Goal: Transaction & Acquisition: Purchase product/service

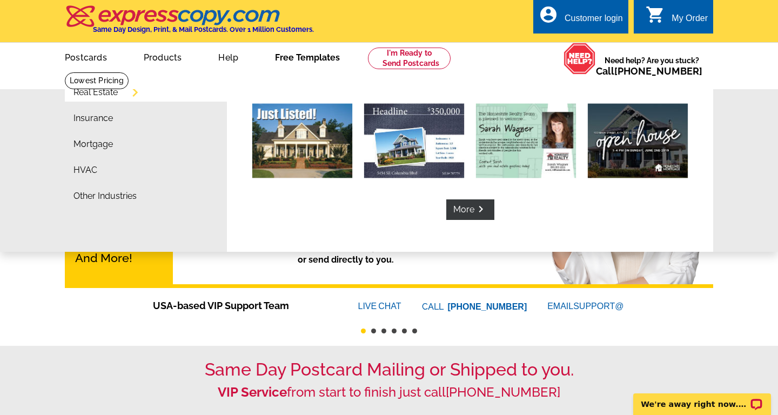
click at [332, 56] on link "Free Templates" at bounding box center [307, 56] width 99 height 25
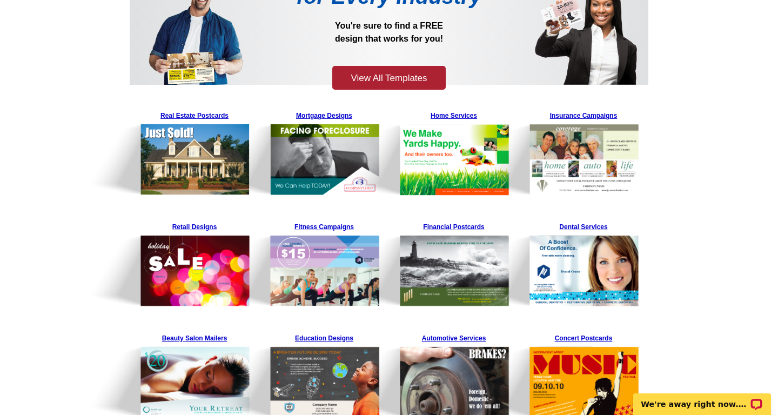
scroll to position [138, 0]
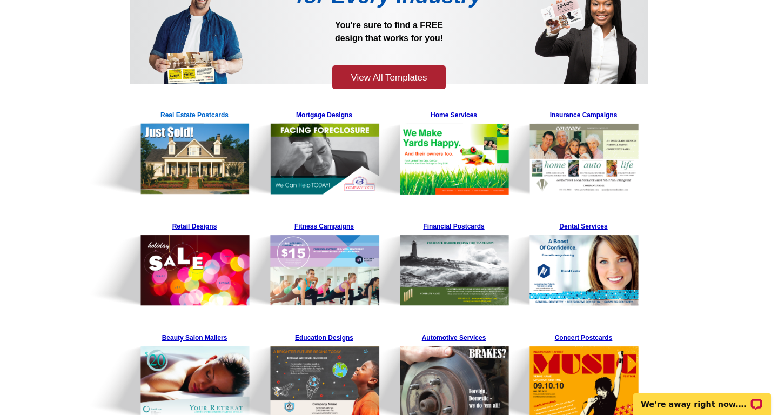
click at [201, 113] on img at bounding box center [167, 150] width 165 height 89
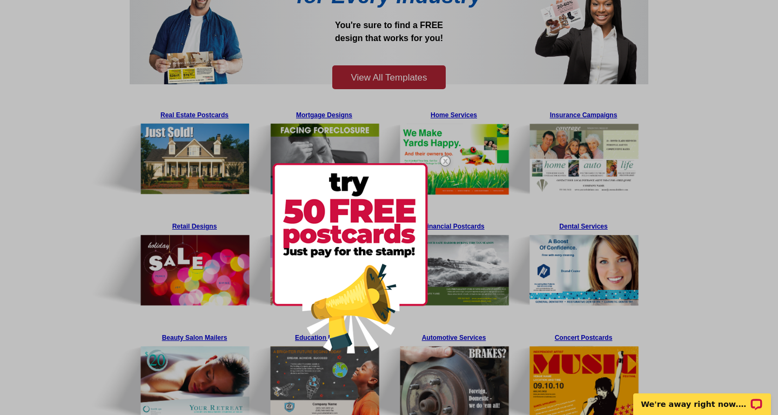
click at [667, 123] on div at bounding box center [389, 207] width 778 height 415
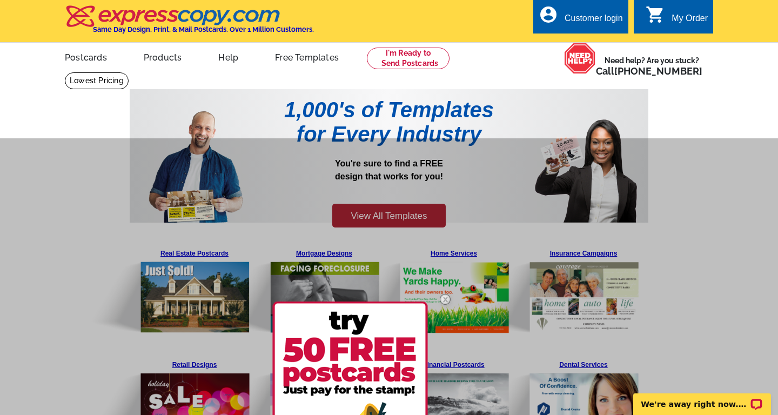
scroll to position [0, 0]
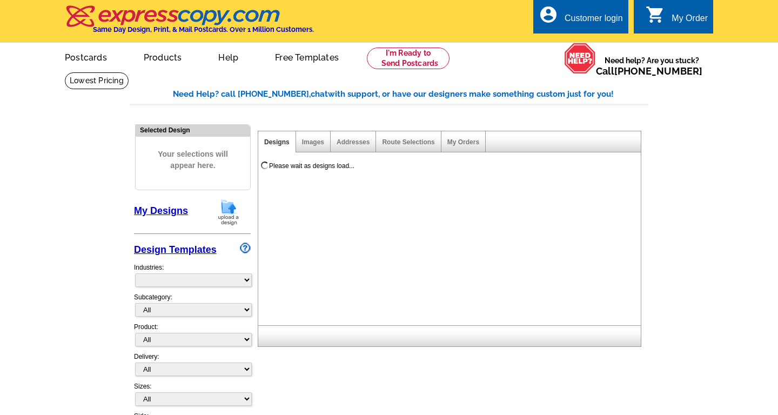
select select "785"
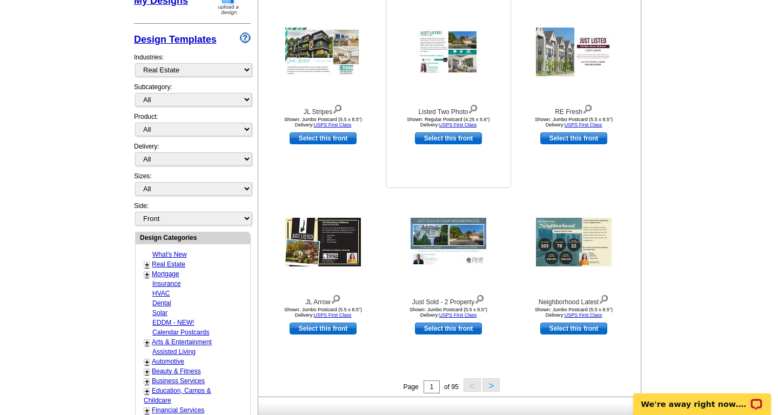
scroll to position [215, 0]
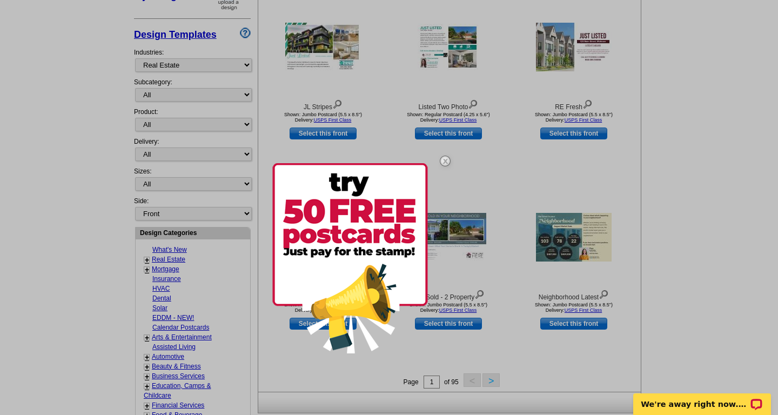
click at [399, 203] on img at bounding box center [350, 258] width 156 height 190
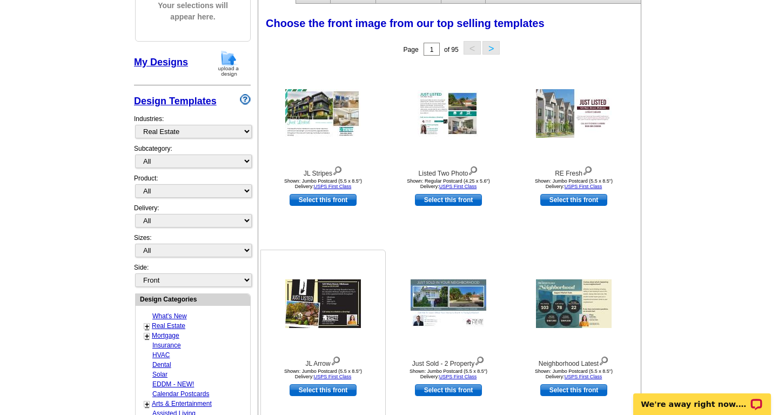
scroll to position [149, 0]
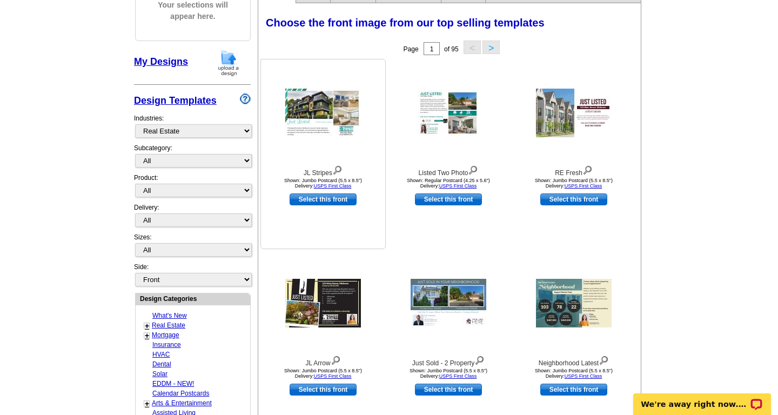
click at [331, 199] on link "Select this front" at bounding box center [323, 199] width 67 height 12
select select "2"
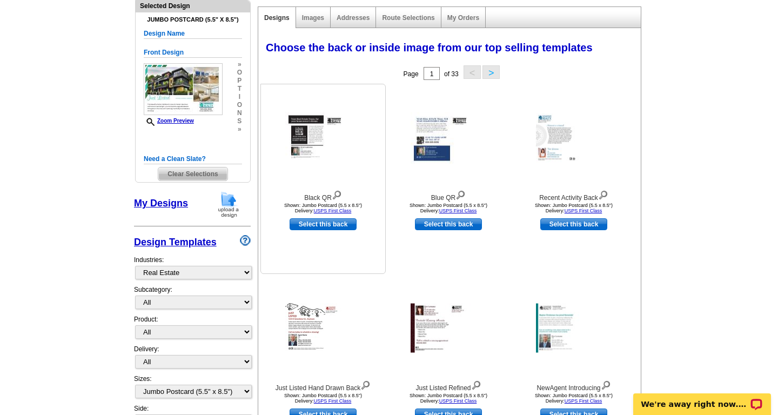
scroll to position [124, 0]
click at [351, 227] on link "Select this back" at bounding box center [323, 224] width 67 height 12
select select "front"
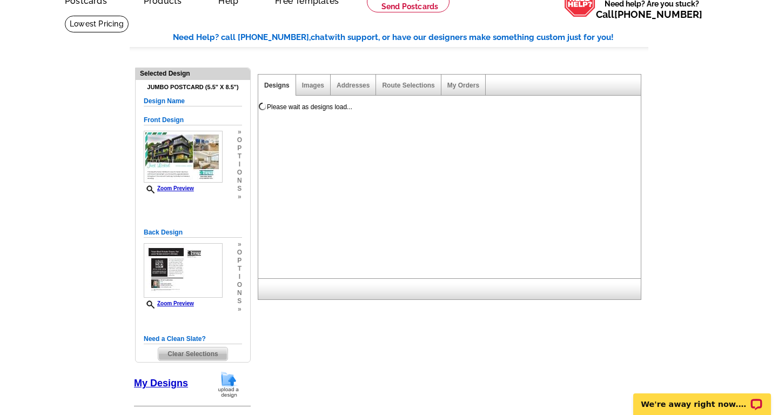
scroll to position [0, 0]
click at [300, 86] on div "Images" at bounding box center [313, 85] width 35 height 21
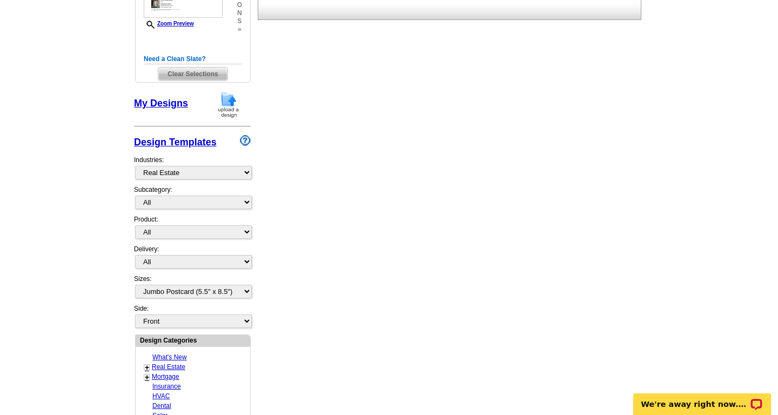
scroll to position [341, 0]
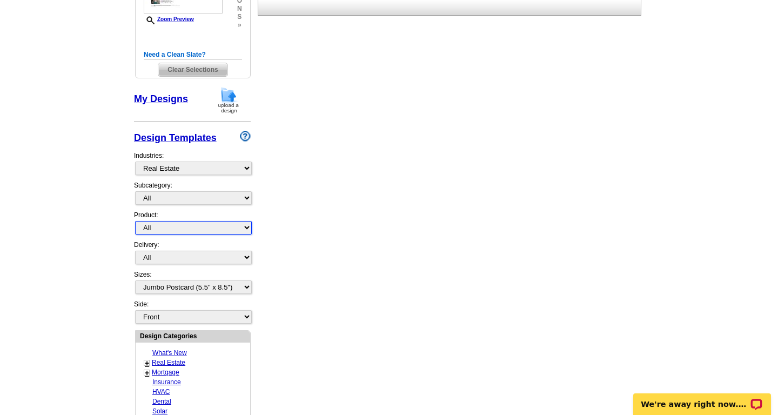
select select "1"
click at [179, 240] on div "Delivery: All First Class Mail Shipped to Me EDDM Save 66% on Postage" at bounding box center [192, 255] width 117 height 30
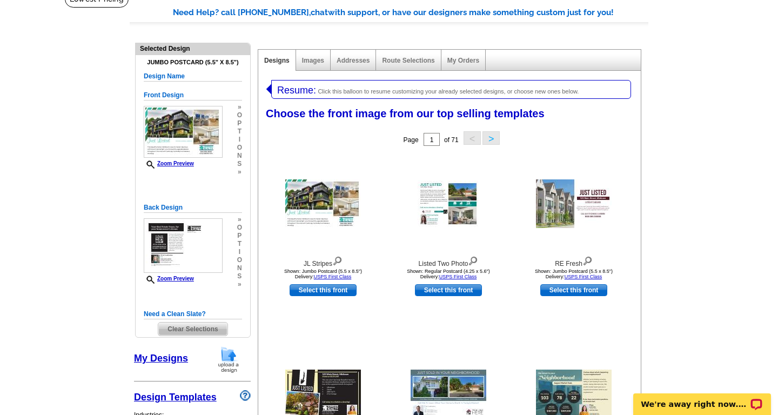
scroll to position [79, 0]
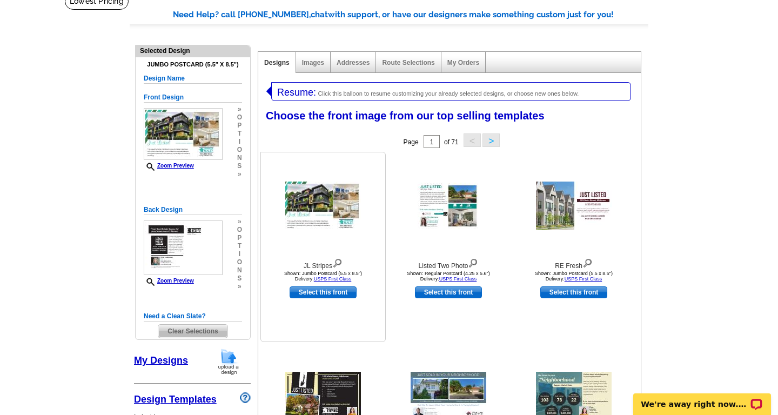
click at [305, 290] on link "Select this front" at bounding box center [323, 292] width 67 height 12
select select "2"
select select "back"
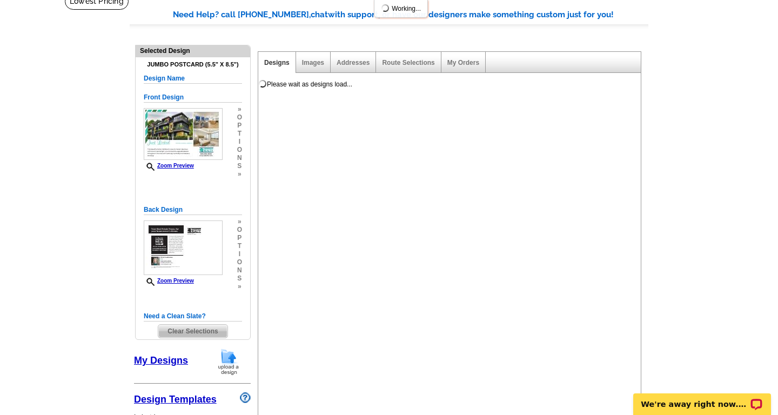
scroll to position [0, 0]
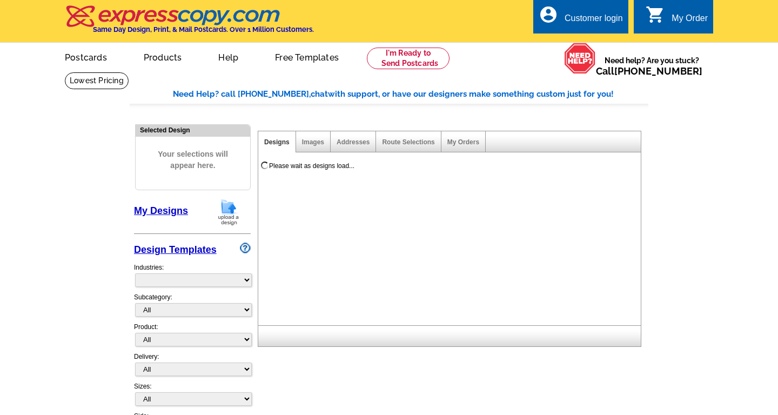
select select "785"
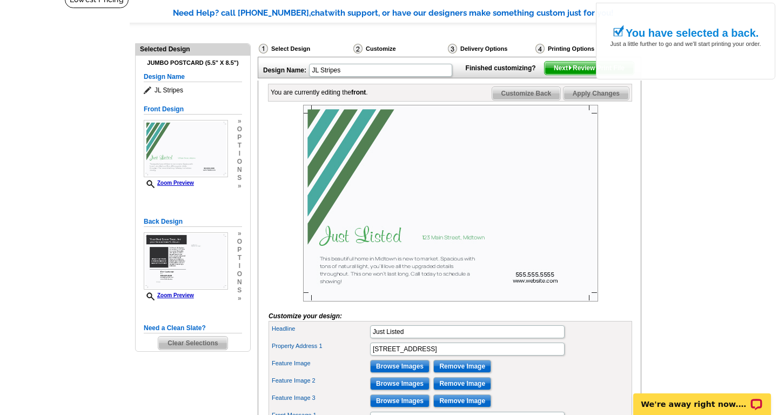
scroll to position [60, 0]
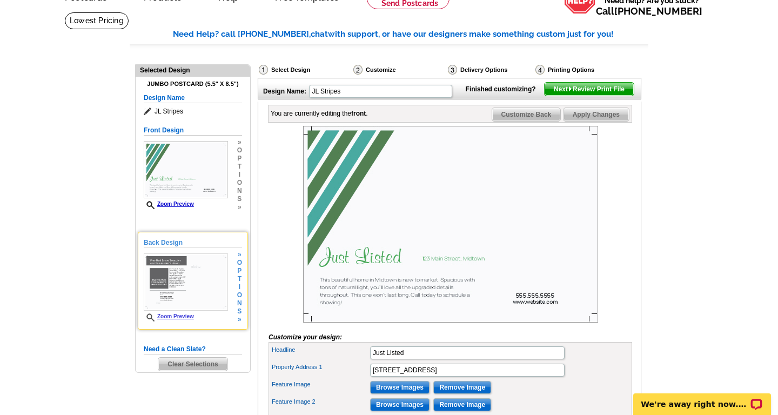
click at [218, 278] on img at bounding box center [186, 281] width 84 height 57
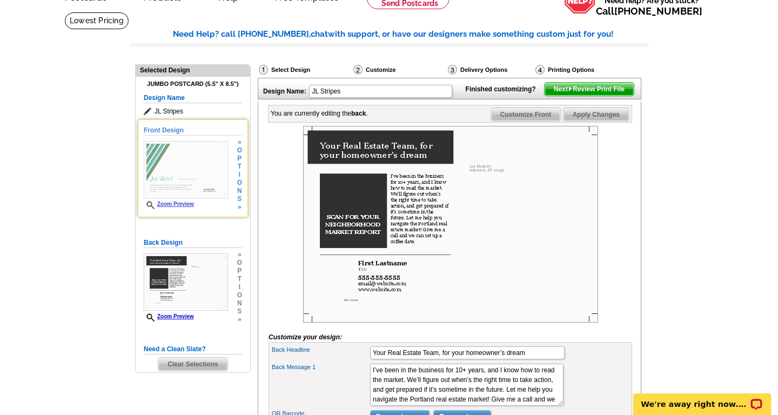
click at [207, 202] on span "Zoom Preview" at bounding box center [186, 205] width 84 height 8
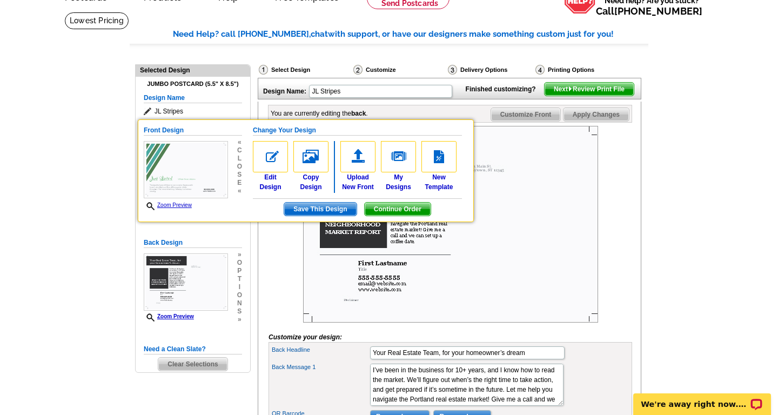
click at [299, 249] on div at bounding box center [450, 224] width 364 height 197
click at [386, 210] on span "Continue Order" at bounding box center [398, 209] width 66 height 13
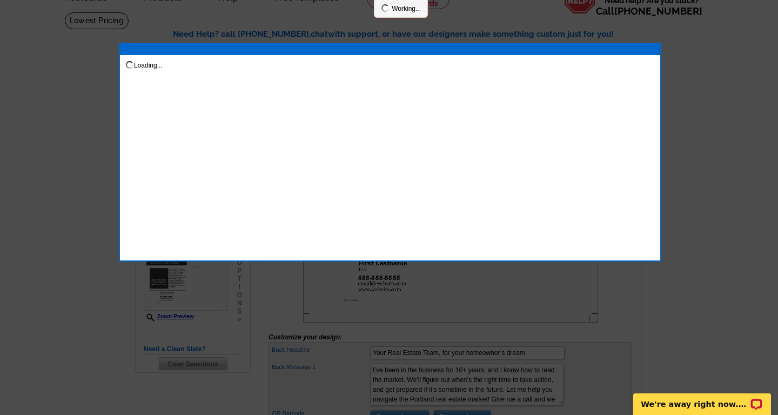
click at [457, 37] on div at bounding box center [389, 177] width 778 height 475
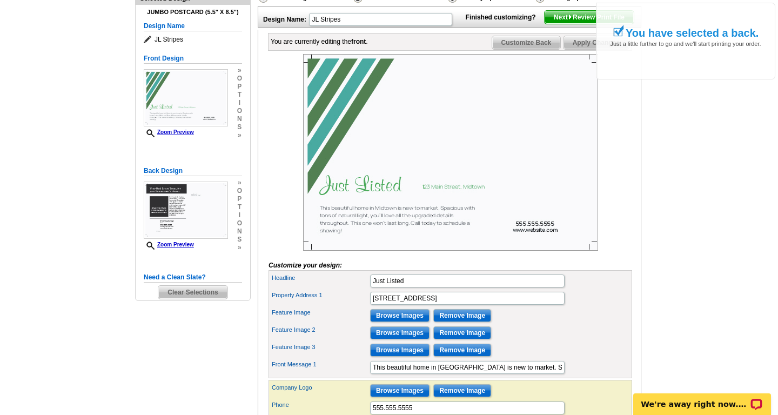
scroll to position [124, 0]
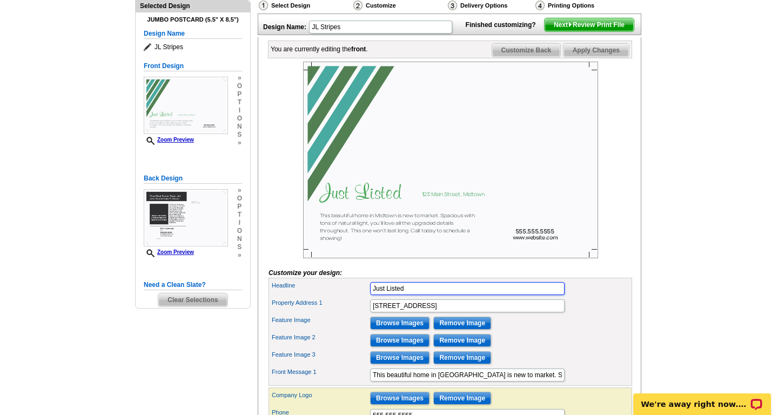
click at [373, 295] on input "Just Listed" at bounding box center [467, 288] width 194 height 13
type input "Coming Soon"
click at [531, 332] on div "Feature Image Browse Images Remove Image" at bounding box center [450, 322] width 359 height 17
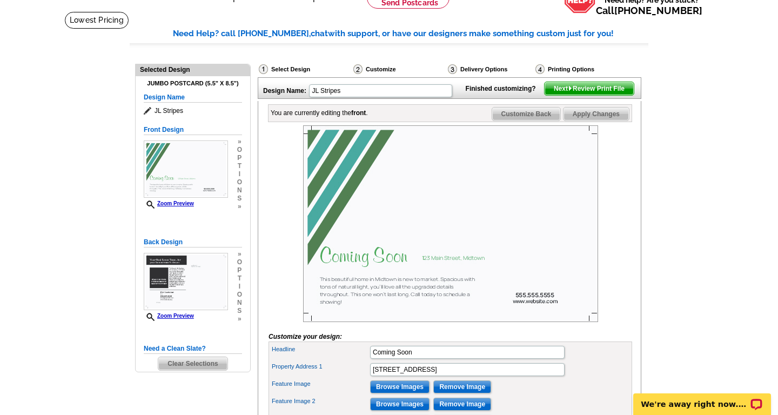
scroll to position [58, 0]
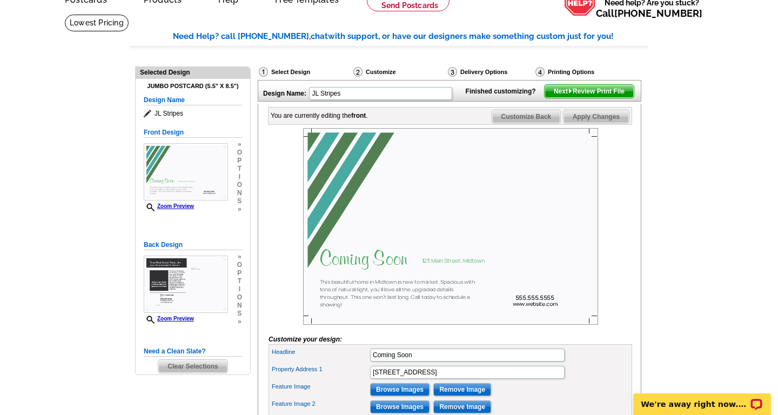
click at [577, 123] on span "Apply Changes" at bounding box center [595, 116] width 65 height 13
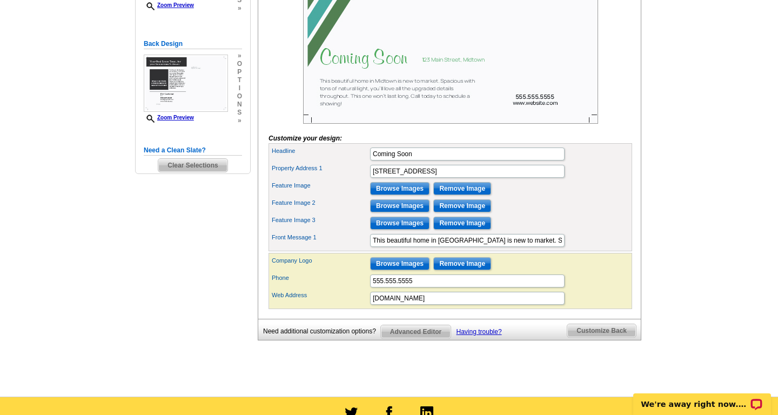
scroll to position [261, 0]
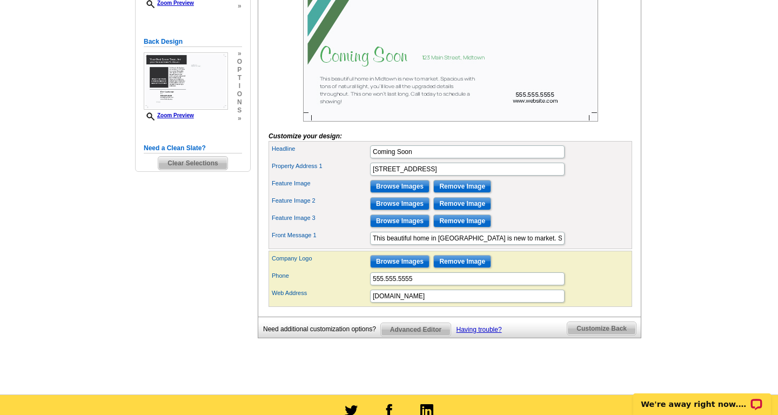
click at [615, 335] on span "Customize Back" at bounding box center [601, 328] width 69 height 13
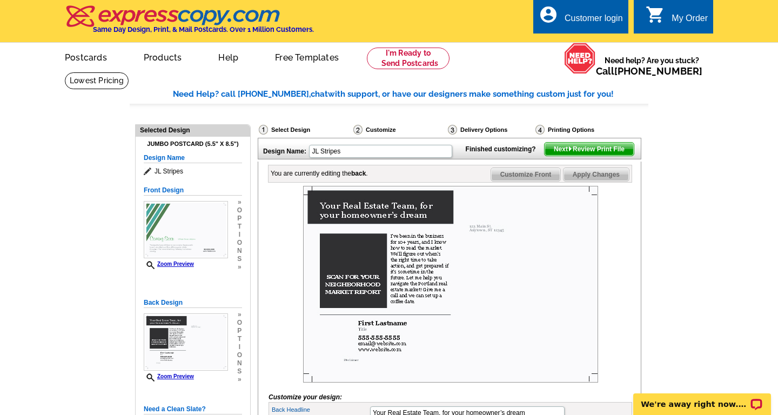
scroll to position [0, 0]
click at [580, 156] on span "Next Review Print File" at bounding box center [588, 149] width 89 height 13
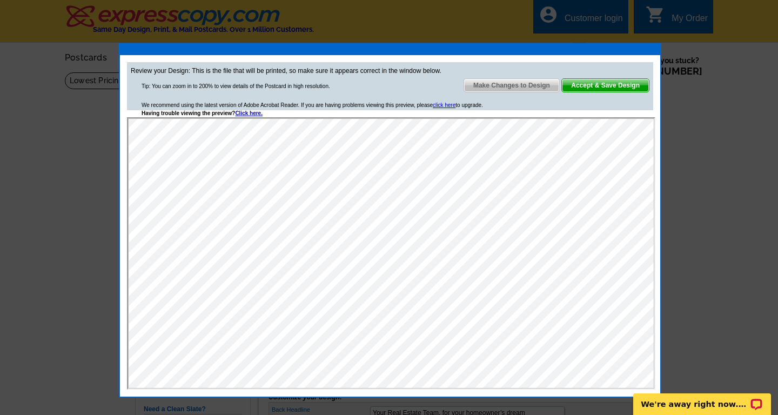
click at [724, 173] on div at bounding box center [389, 207] width 778 height 415
click at [585, 83] on span "Accept & Save Design" at bounding box center [605, 85] width 87 height 13
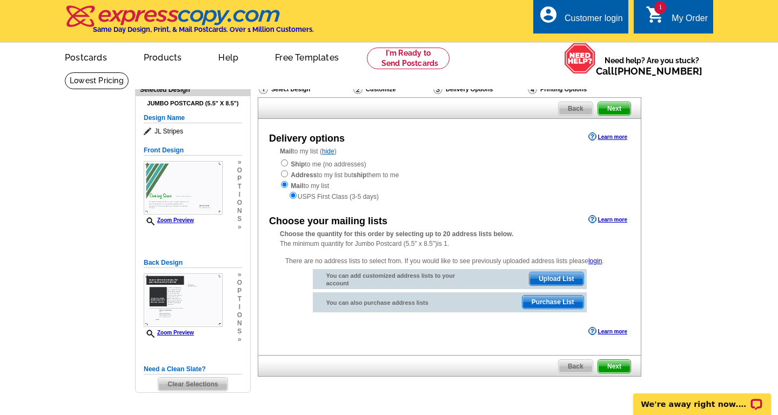
click at [535, 295] on span "Purchase List" at bounding box center [552, 301] width 61 height 13
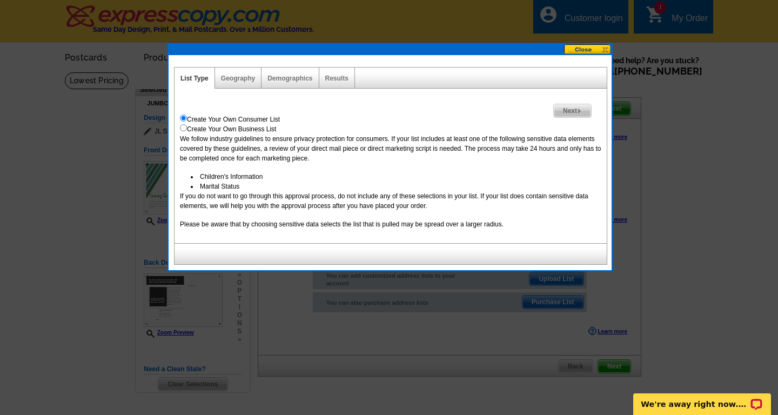
click at [251, 131] on div "Create Your Own Business List" at bounding box center [390, 129] width 421 height 10
click at [180, 131] on input "radio" at bounding box center [183, 127] width 7 height 7
radio input "true"
click at [185, 118] on input "radio" at bounding box center [183, 118] width 7 height 7
radio input "true"
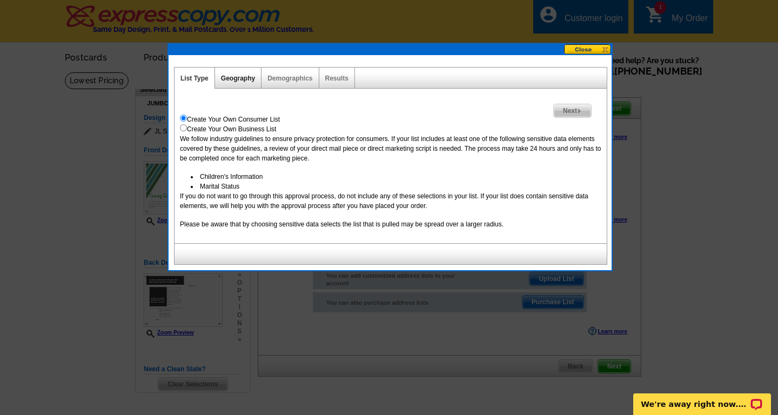
click at [234, 78] on link "Geography" at bounding box center [238, 79] width 34 height 8
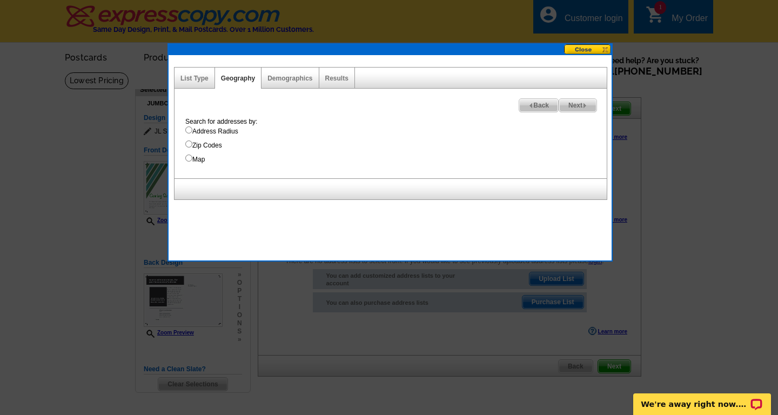
click at [189, 132] on input "Address Radius" at bounding box center [188, 129] width 7 height 7
radio input "true"
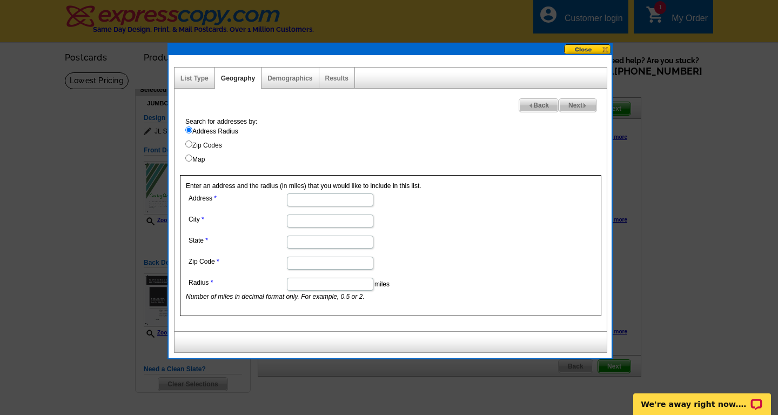
click at [299, 285] on input "Radius" at bounding box center [330, 284] width 86 height 13
type input "4"
type input "2"
type input "15"
click at [569, 103] on span "Next" at bounding box center [577, 105] width 37 height 13
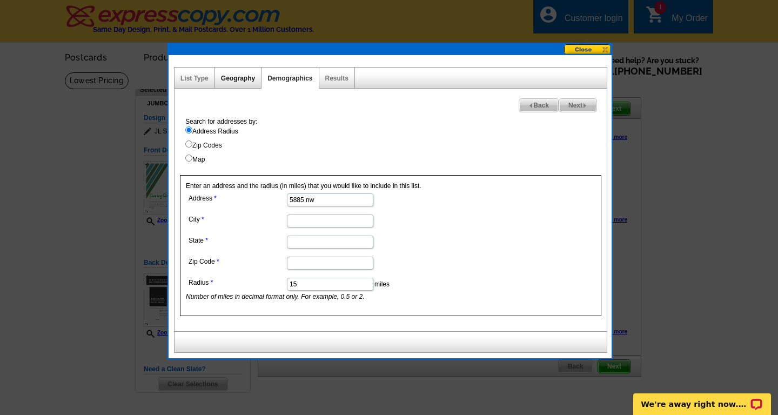
click at [247, 82] on link "Geography" at bounding box center [238, 79] width 34 height 8
click at [280, 79] on link "Demographics" at bounding box center [289, 79] width 45 height 8
click at [330, 79] on link "Results" at bounding box center [336, 79] width 23 height 8
click at [286, 73] on div "Demographics" at bounding box center [289, 78] width 57 height 21
click at [235, 74] on div "Geography" at bounding box center [238, 78] width 46 height 21
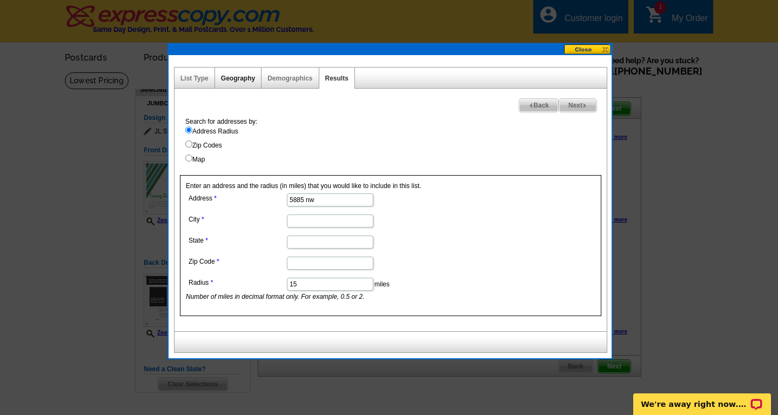
click at [235, 77] on link "Geography" at bounding box center [238, 79] width 34 height 8
click at [319, 192] on dd "5885 nw" at bounding box center [329, 199] width 287 height 17
click at [321, 200] on input "5885 nw" at bounding box center [330, 199] width 86 height 13
type input "5885 nw 96th way"
type input "coral springs"
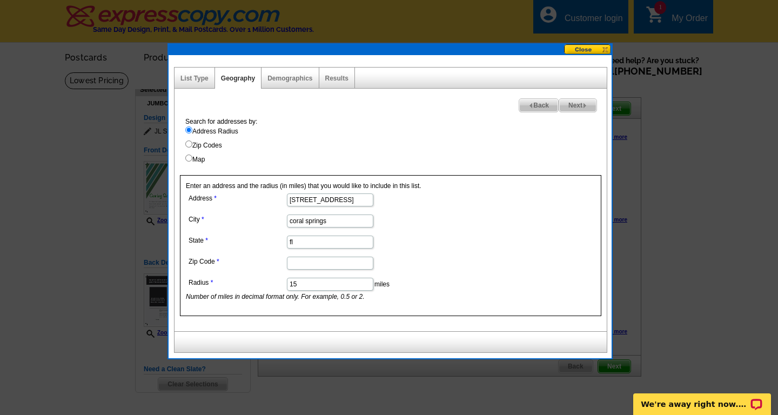
type input "fl"
type input "33303"
click at [586, 111] on span "Next" at bounding box center [577, 105] width 37 height 13
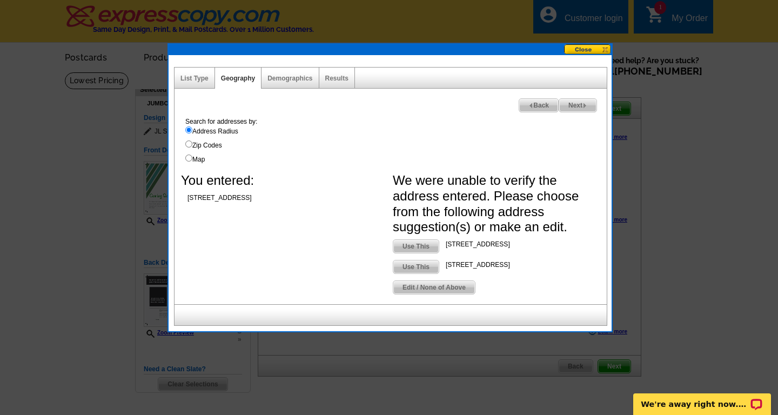
click at [417, 247] on span "Use This" at bounding box center [415, 246] width 45 height 13
type input "5885 NW 96th Way"
type input "Coral Springs"
type input "FL"
type input "33076"
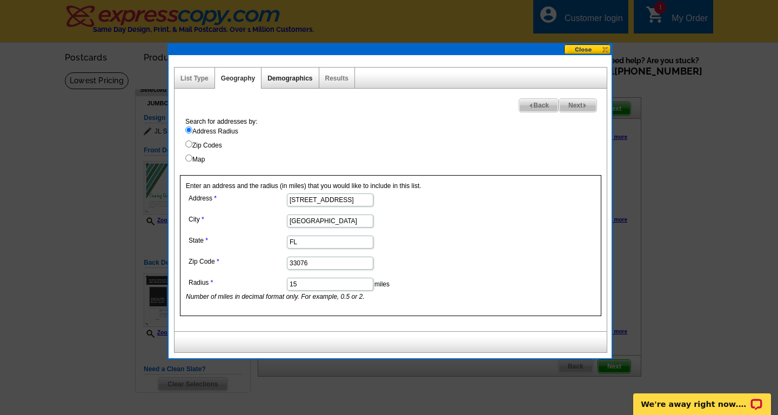
click at [301, 79] on link "Demographics" at bounding box center [289, 79] width 45 height 8
select select
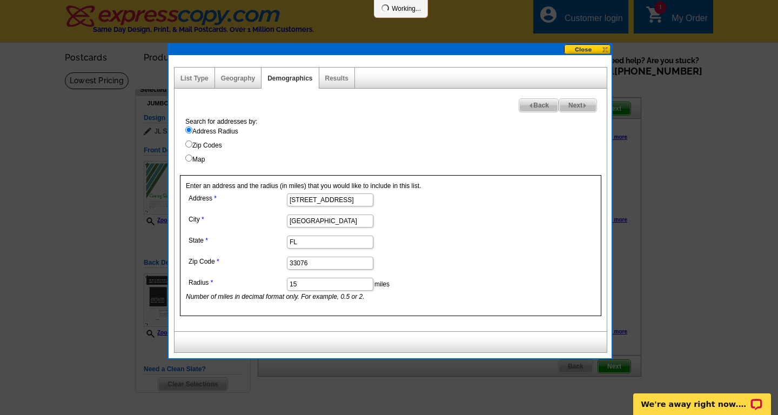
select select
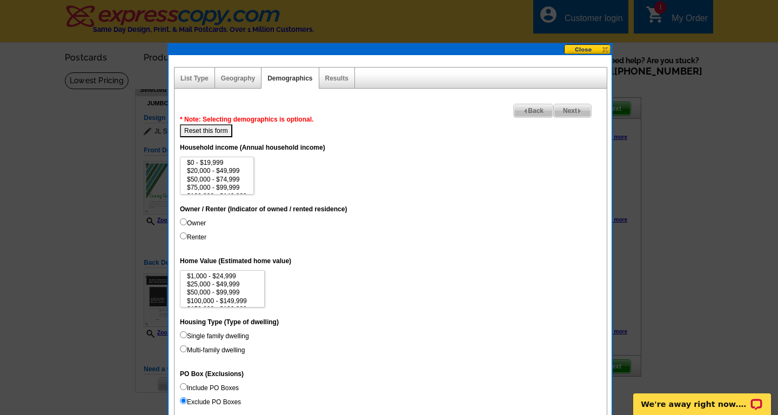
click at [224, 137] on button "Reset this form" at bounding box center [206, 130] width 52 height 13
select select
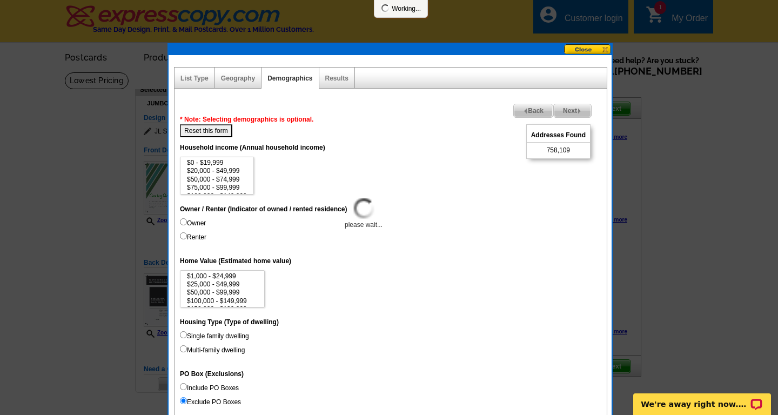
select select
click at [223, 132] on button "Reset this form" at bounding box center [206, 130] width 52 height 13
select select
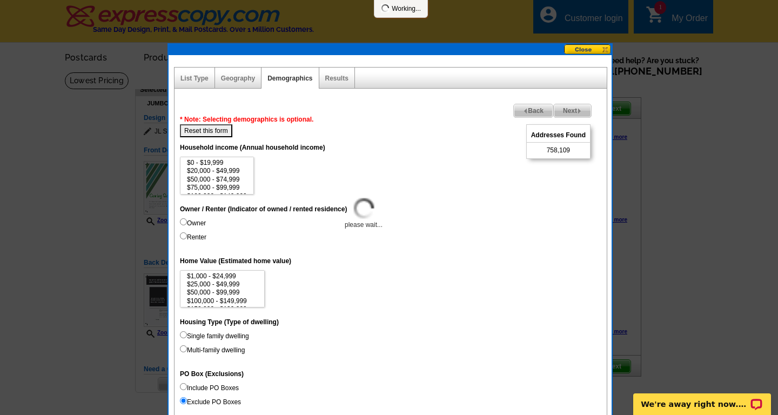
select select
click at [550, 150] on span "758,109" at bounding box center [558, 150] width 23 height 10
click at [361, 141] on dt "Household income (Annual household income)" at bounding box center [390, 146] width 421 height 19
select select "20000-49999"
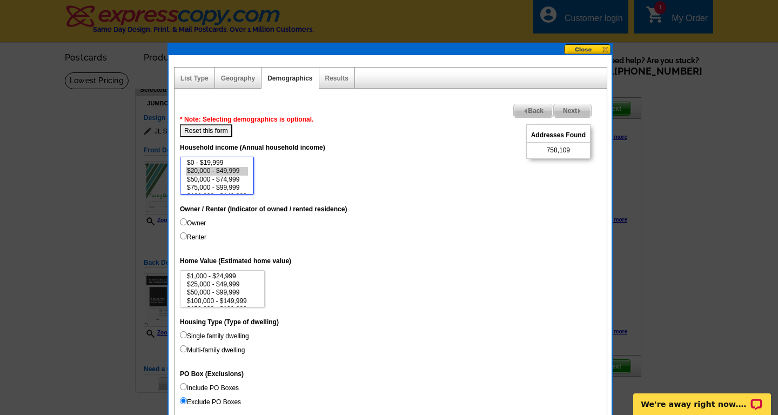
click at [246, 175] on option "$20,000 - $49,999" at bounding box center [217, 171] width 62 height 8
click at [221, 136] on button "Reset this form" at bounding box center [206, 130] width 52 height 13
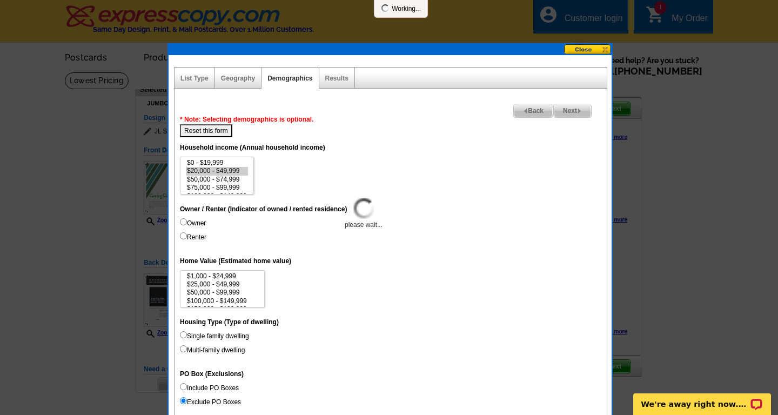
select select
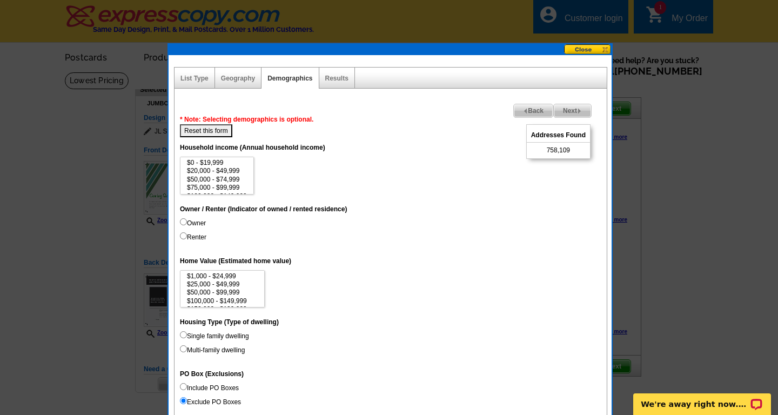
click at [198, 224] on label "Owner" at bounding box center [193, 223] width 26 height 10
click at [187, 224] on input "Owner" at bounding box center [183, 221] width 7 height 7
radio input "true"
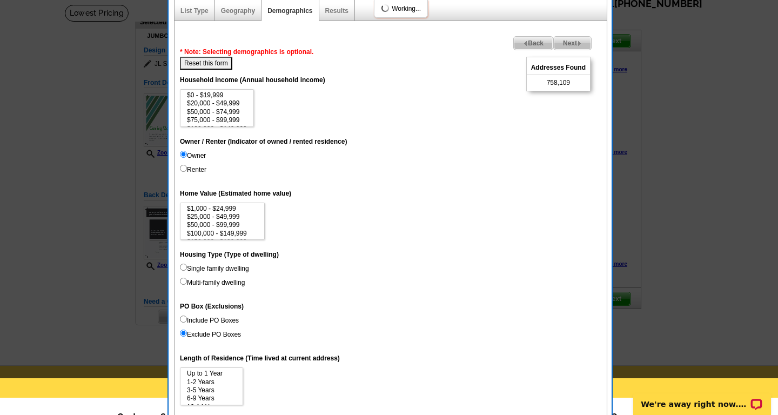
scroll to position [71, 0]
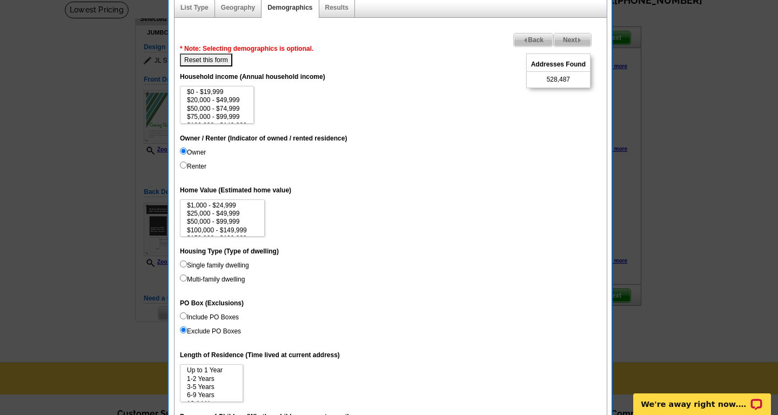
click at [237, 266] on label "Single family dwelling" at bounding box center [214, 265] width 69 height 10
click at [187, 266] on input "Single family dwelling" at bounding box center [183, 263] width 7 height 7
radio input "true"
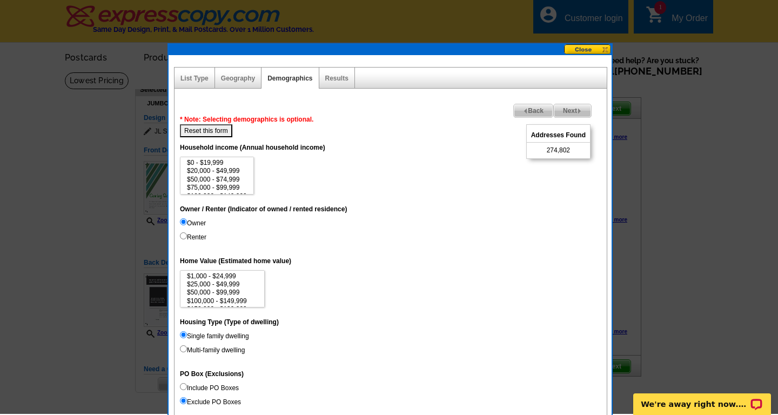
scroll to position [0, 0]
click at [576, 112] on span "Next" at bounding box center [572, 110] width 37 height 13
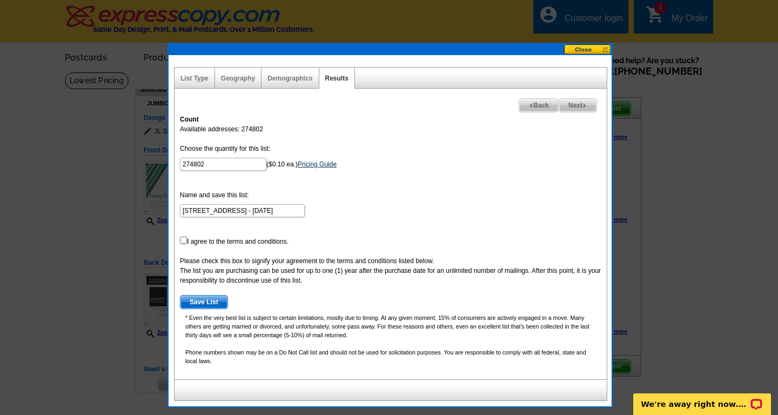
click at [298, 165] on link "Pricing Guide" at bounding box center [317, 164] width 39 height 8
click at [319, 175] on form "Choose the quantity for this list: 274802 ($0.10 ea.) Pricing Guide Name and sa…" at bounding box center [390, 226] width 421 height 165
click at [318, 165] on link "Pricing Guide" at bounding box center [317, 164] width 39 height 8
click at [581, 101] on span "Next" at bounding box center [577, 105] width 37 height 13
click at [204, 241] on form "Choose the quantity for this list: 274802 ($0.10 ea.) Pricing Guide Name and sa…" at bounding box center [390, 226] width 421 height 165
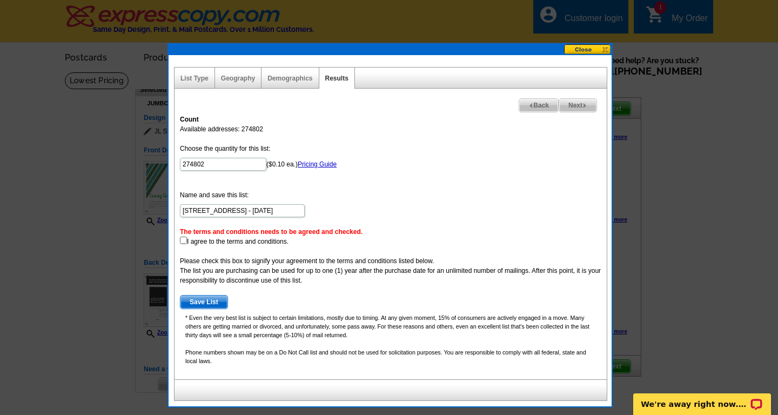
click at [183, 240] on input "checkbox" at bounding box center [183, 240] width 7 height 7
checkbox input "true"
click at [574, 103] on span "Next" at bounding box center [577, 105] width 37 height 13
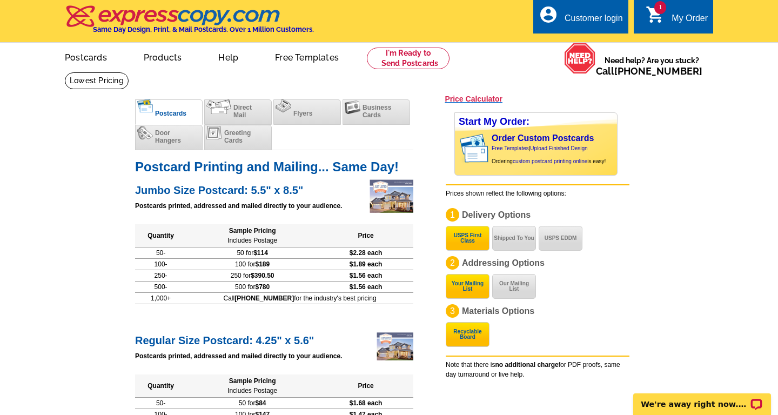
click at [460, 97] on h3 "Price Calculator" at bounding box center [474, 99] width 58 height 10
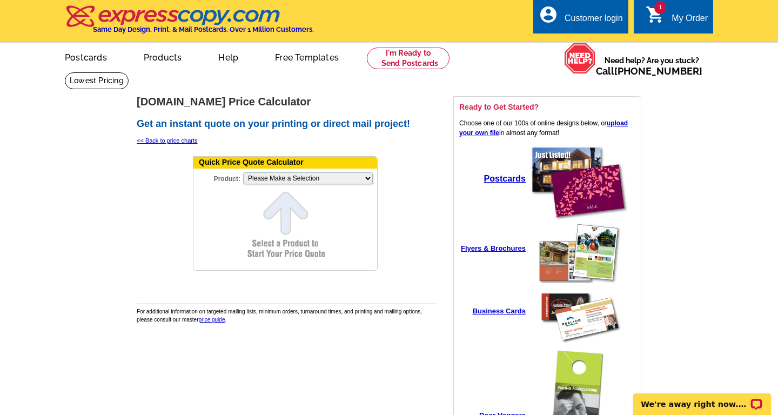
click at [286, 194] on form "Quick Price Quote Calculator Product: Please Make a Selection Jumbo Postcard (5…" at bounding box center [285, 213] width 185 height 115
select select "2"
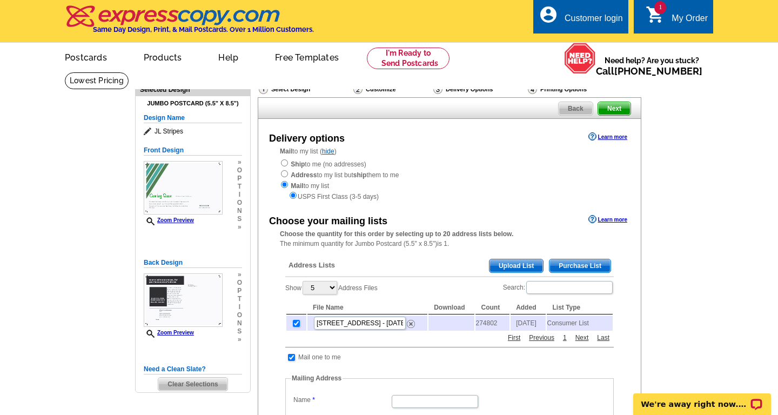
click at [567, 259] on span "Purchase List" at bounding box center [579, 265] width 61 height 13
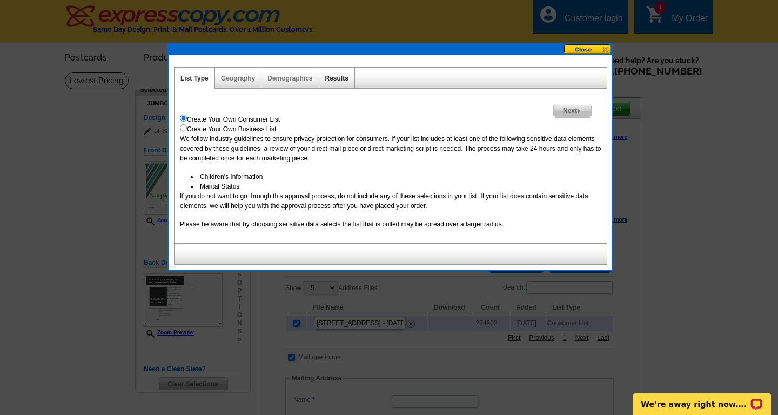
click at [347, 80] on link "Results" at bounding box center [336, 79] width 23 height 8
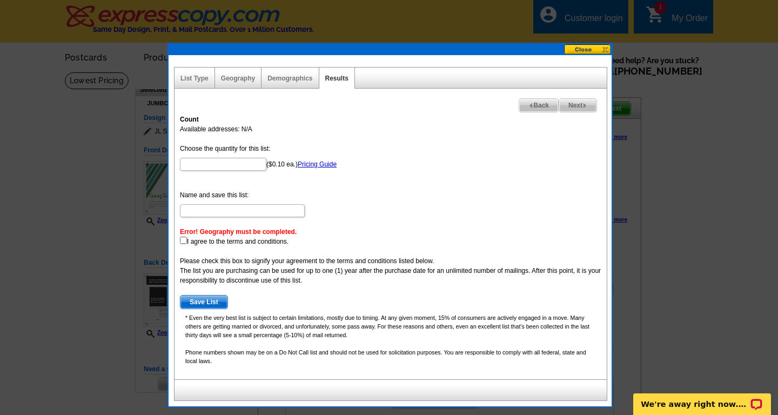
click at [600, 45] on button at bounding box center [588, 49] width 48 height 10
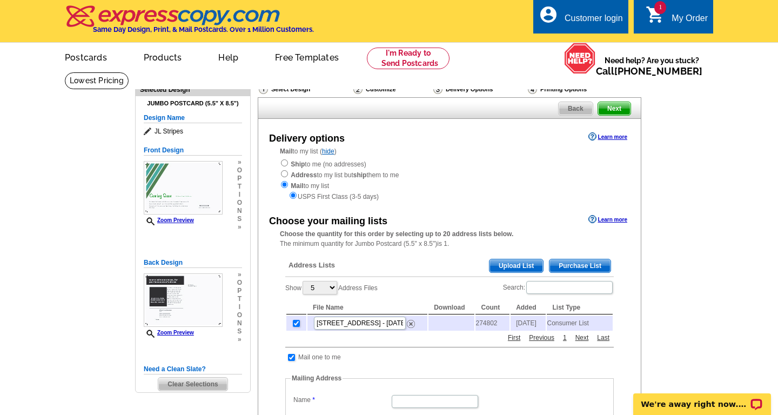
click at [531, 264] on span "Upload List" at bounding box center [515, 265] width 53 height 13
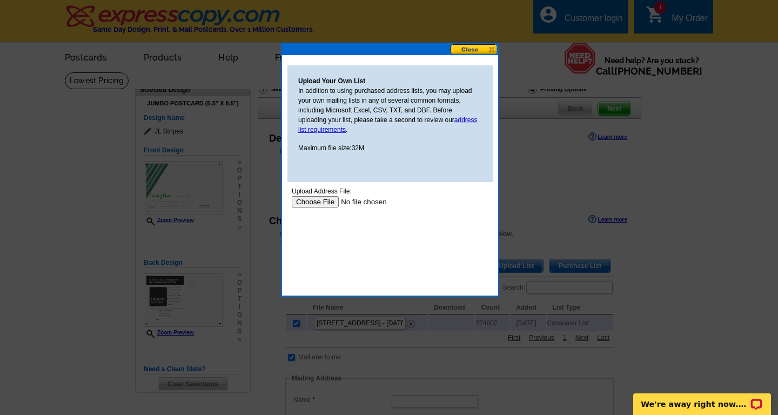
click at [479, 55] on div "Upload Your Own List In addition to using purchased address lists, you may uplo…" at bounding box center [390, 175] width 216 height 240
click at [479, 53] on button at bounding box center [474, 49] width 48 height 10
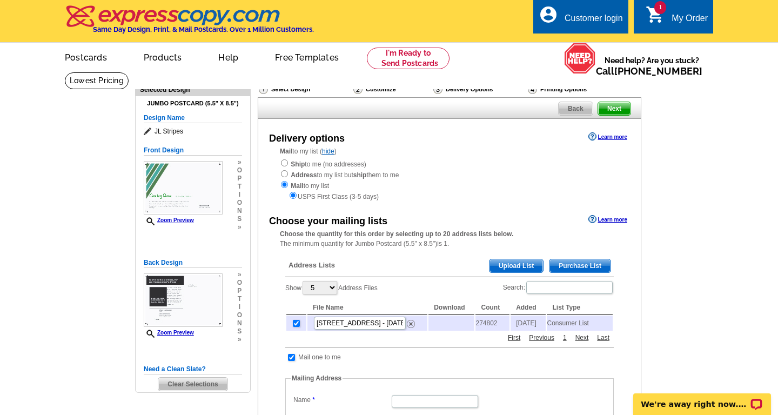
click at [567, 263] on span "Purchase List" at bounding box center [579, 265] width 61 height 13
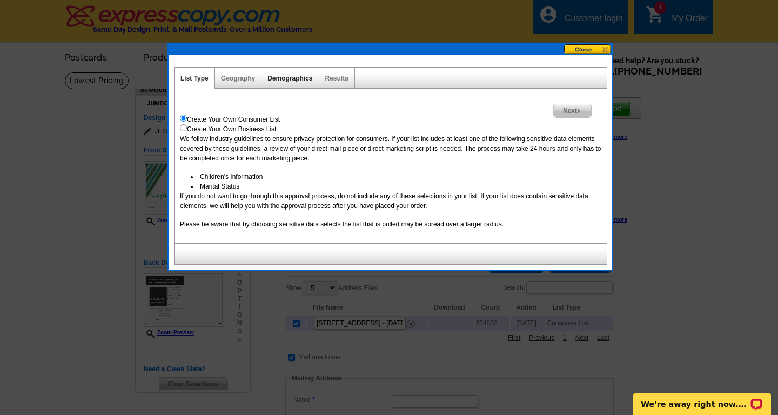
click at [300, 80] on link "Demographics" at bounding box center [289, 79] width 45 height 8
select select
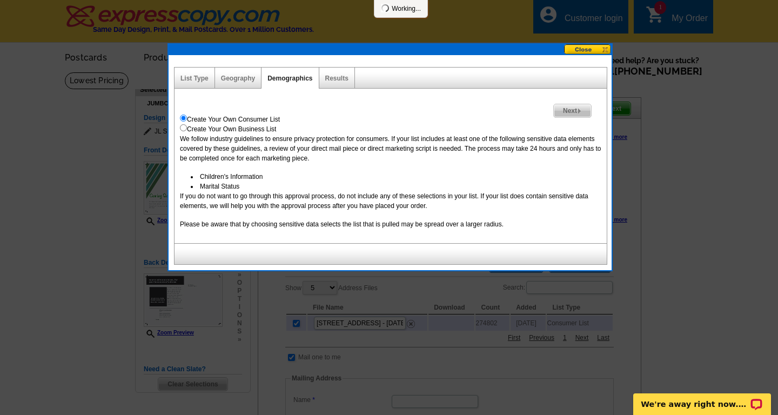
select select
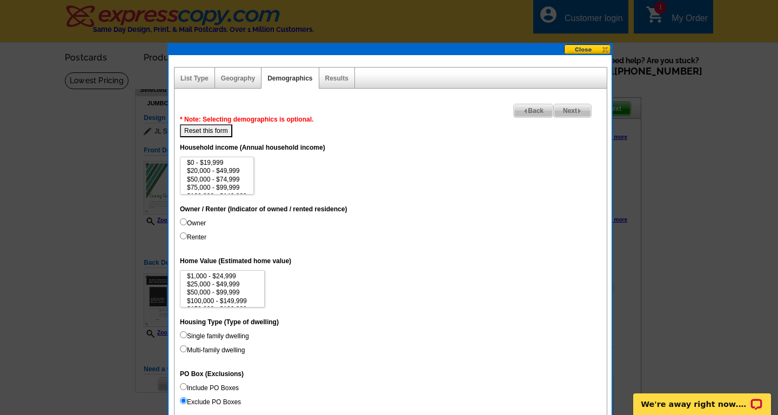
click at [242, 82] on div "Geography" at bounding box center [238, 78] width 46 height 21
click at [240, 79] on link "Geography" at bounding box center [238, 79] width 34 height 8
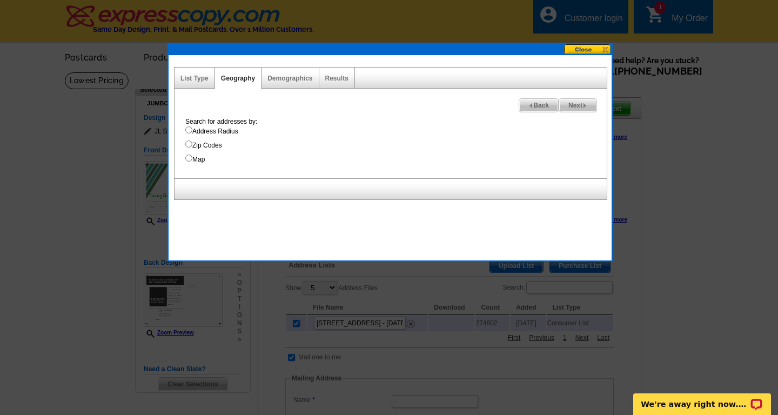
click at [192, 130] on label "Address Radius" at bounding box center [395, 131] width 421 height 10
click at [192, 130] on input "Address Radius" at bounding box center [188, 129] width 7 height 7
radio input "true"
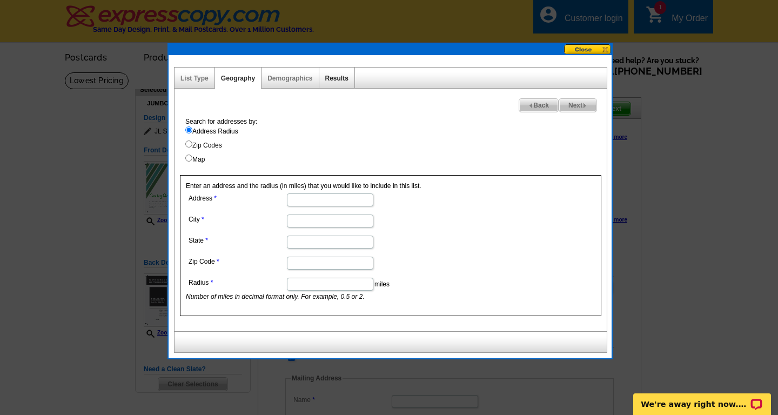
click at [338, 77] on link "Results" at bounding box center [336, 79] width 23 height 8
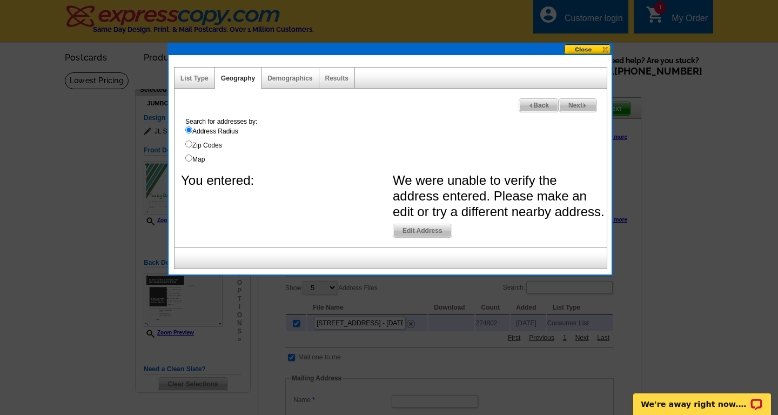
click at [609, 48] on button at bounding box center [588, 49] width 48 height 10
